Goal: Find specific page/section

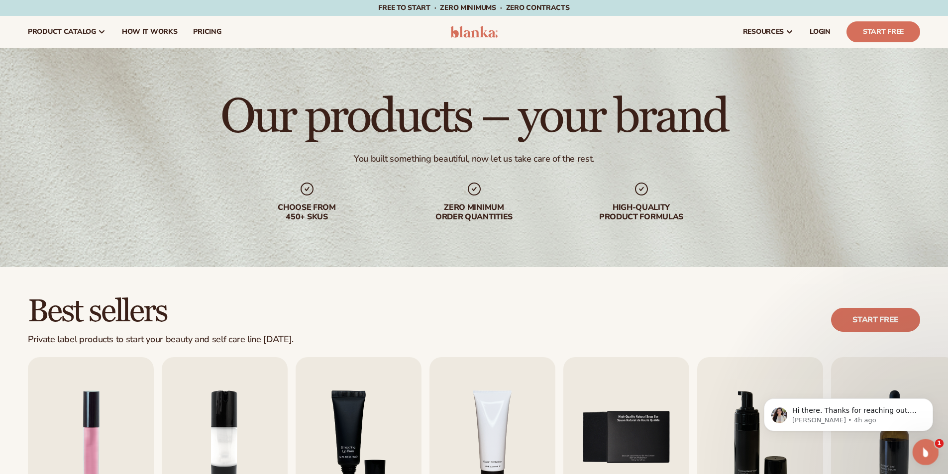
click at [936, 453] on html at bounding box center [924, 451] width 24 height 24
click at [918, 445] on div "Open Intercom Messenger" at bounding box center [923, 450] width 33 height 33
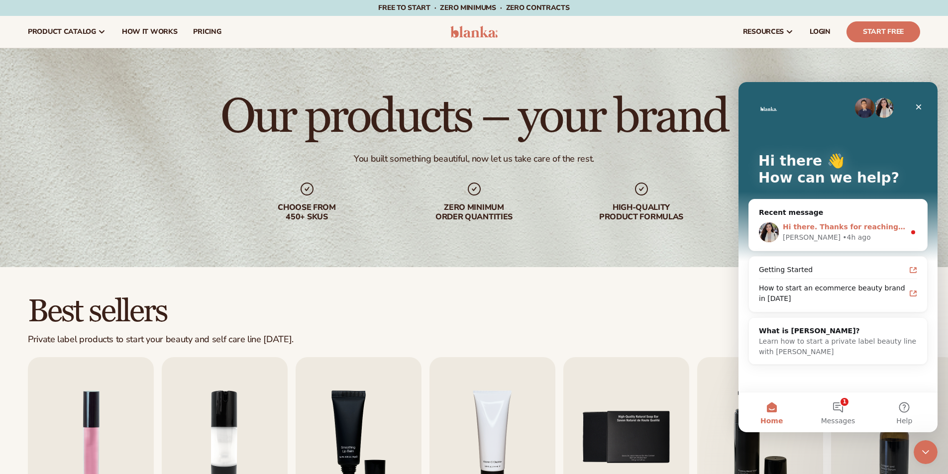
click at [842, 237] on div "• 4h ago" at bounding box center [856, 237] width 28 height 10
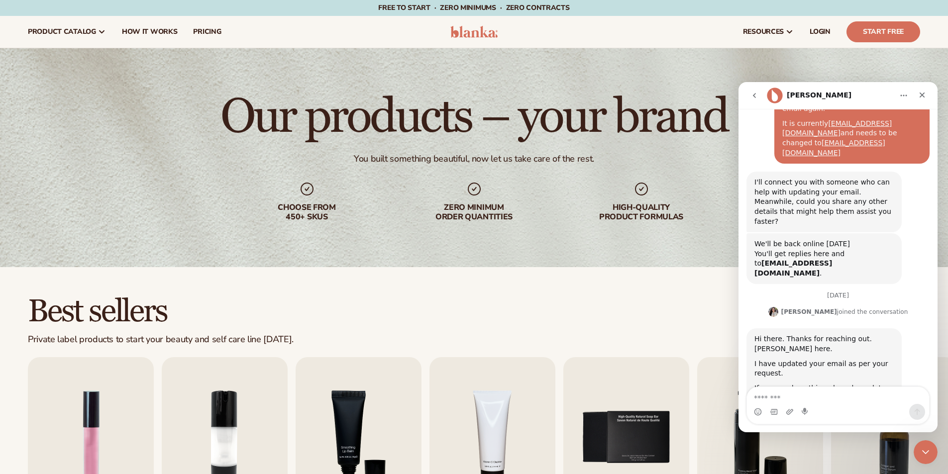
scroll to position [170, 0]
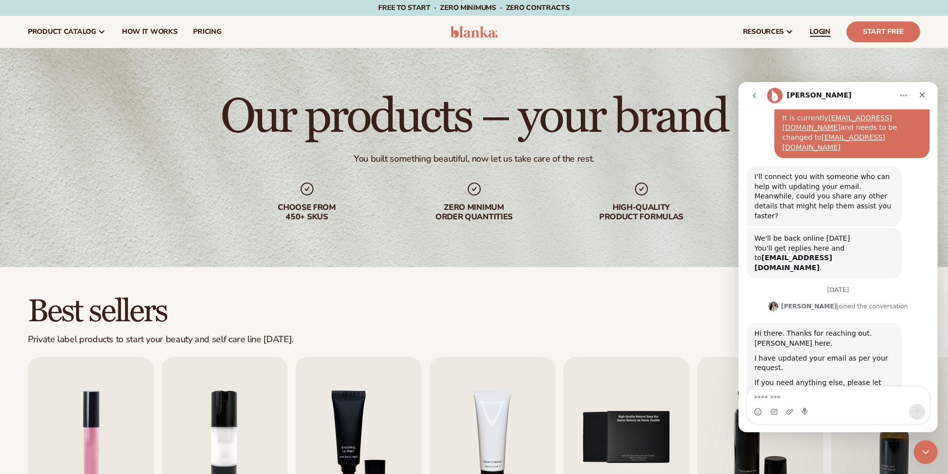
click at [814, 37] on link "LOGIN" at bounding box center [820, 32] width 37 height 32
